Goal: Task Accomplishment & Management: Use online tool/utility

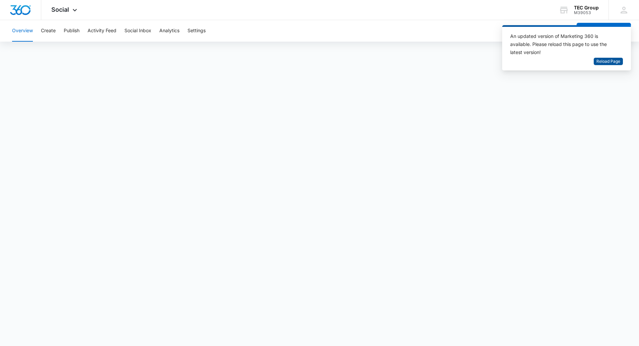
click at [610, 59] on span "Reload Page" at bounding box center [608, 61] width 24 height 6
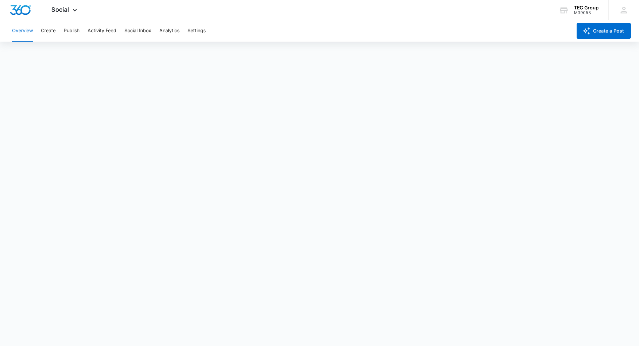
scroll to position [2, 0]
click at [571, 7] on div "TEC Group M39053 Your Accounts View All" at bounding box center [579, 10] width 60 height 20
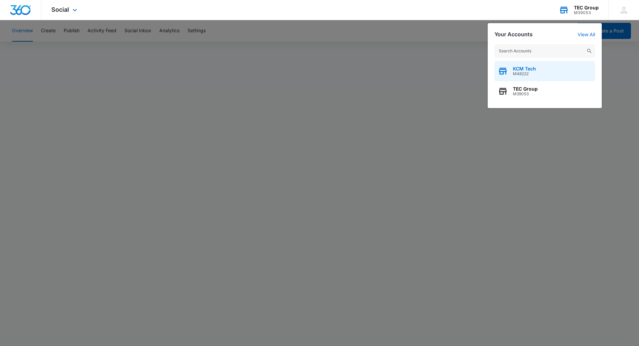
click at [525, 71] on span "M48222" at bounding box center [524, 73] width 23 height 5
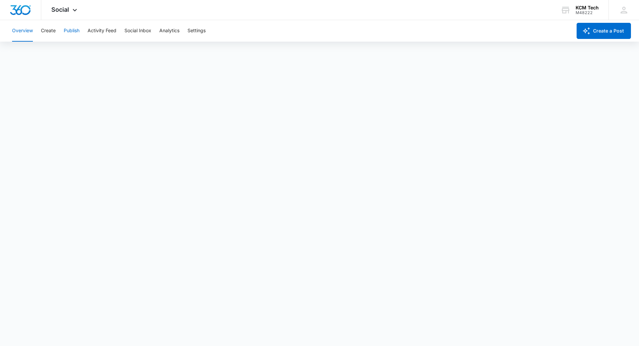
click at [78, 26] on button "Publish" at bounding box center [72, 30] width 16 height 21
